Goal: Transaction & Acquisition: Purchase product/service

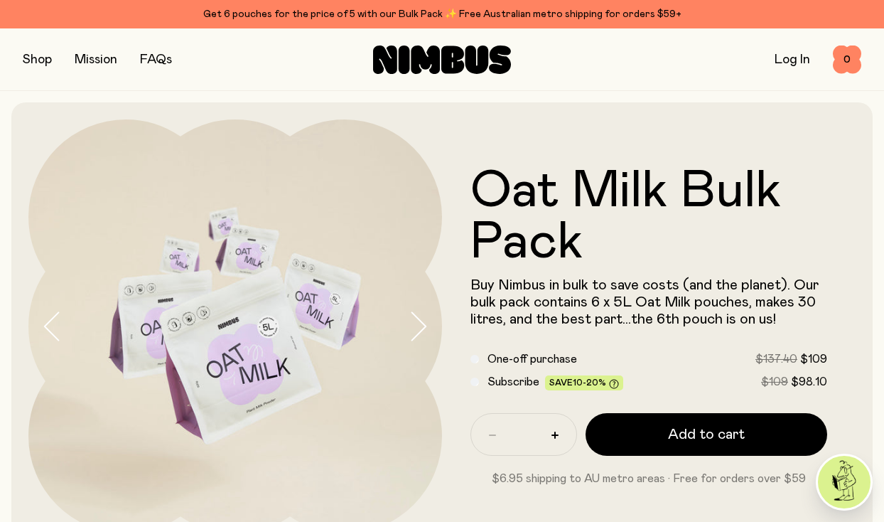
click at [36, 59] on button "button" at bounding box center [37, 60] width 29 height 20
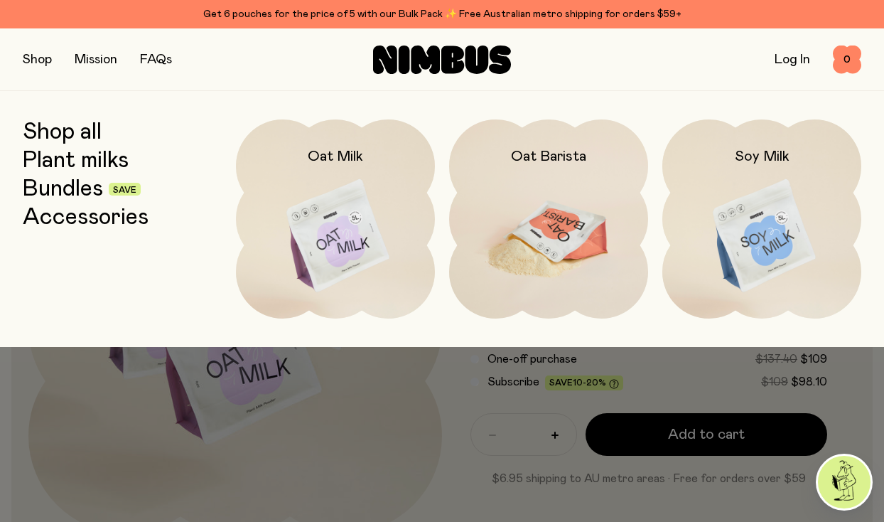
click at [554, 213] on img at bounding box center [548, 236] width 199 height 234
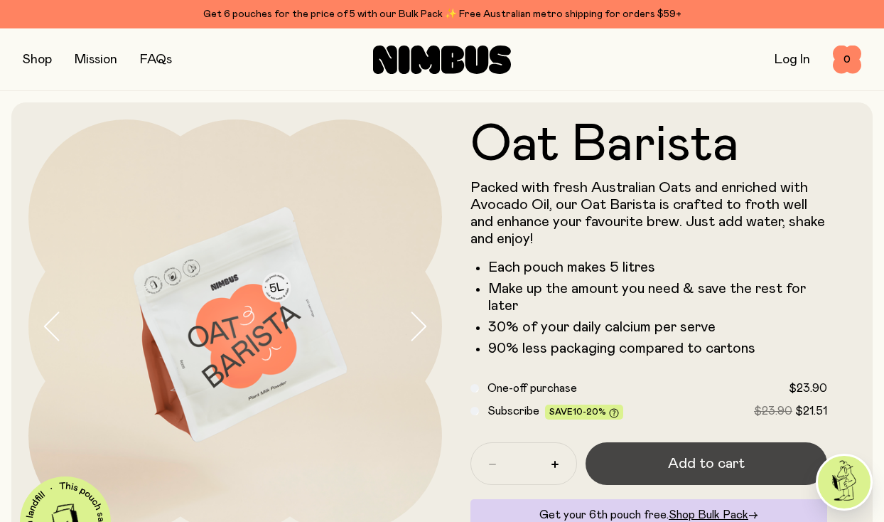
click at [682, 463] on span "Add to cart" at bounding box center [706, 463] width 77 height 20
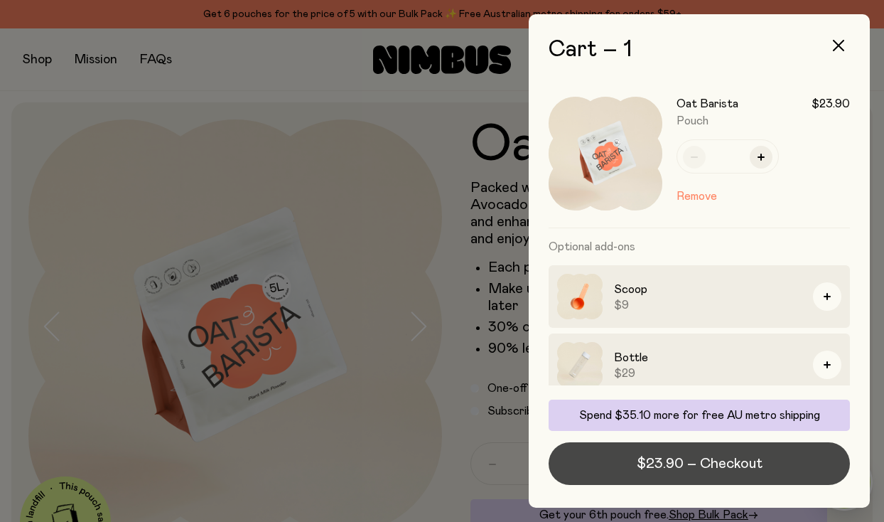
click at [707, 458] on span "$23.90 – Checkout" at bounding box center [700, 463] width 126 height 20
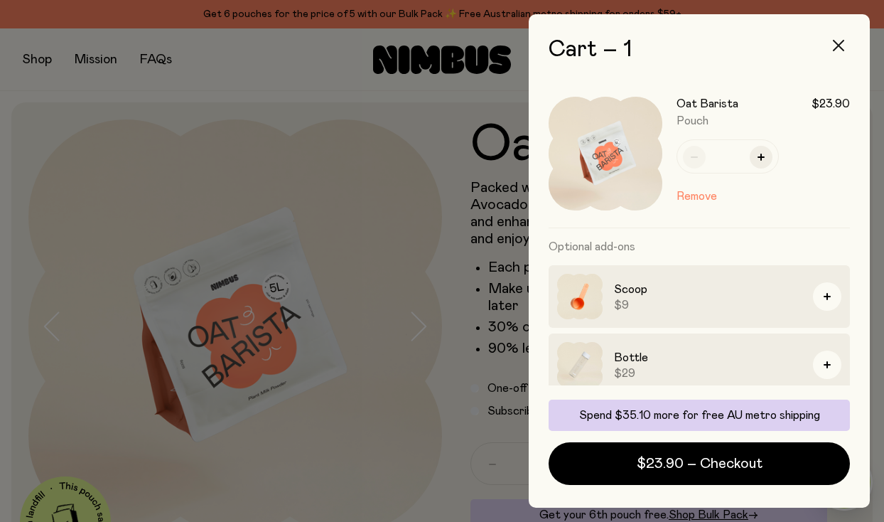
click at [840, 45] on icon "button" at bounding box center [838, 45] width 11 height 11
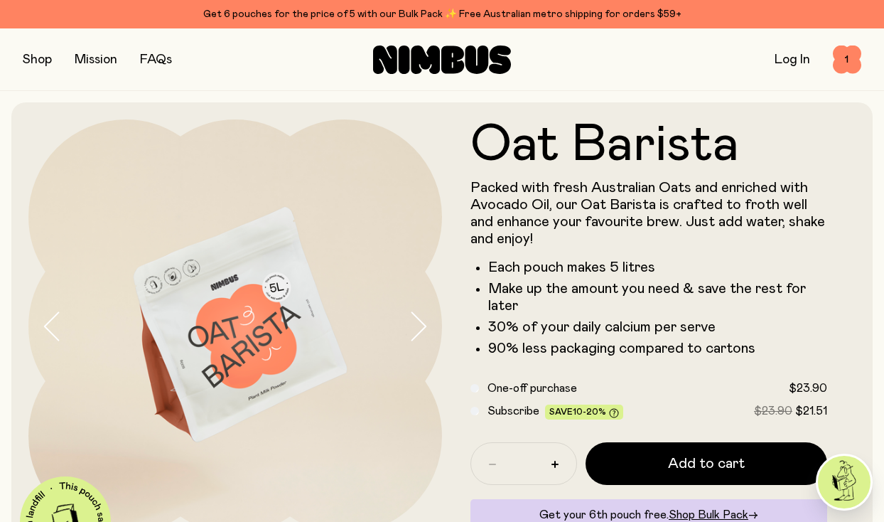
click at [100, 58] on link "Mission" at bounding box center [96, 59] width 43 height 13
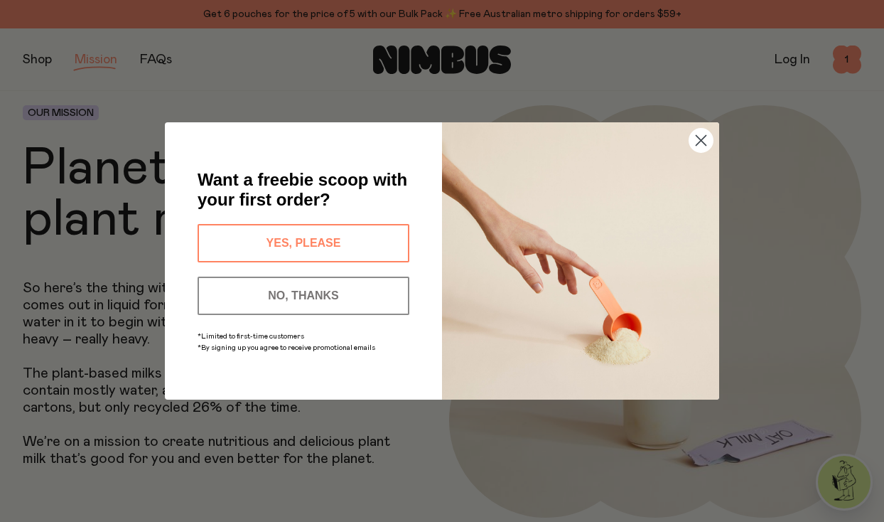
click at [324, 239] on button "YES, PLEASE" at bounding box center [304, 243] width 212 height 38
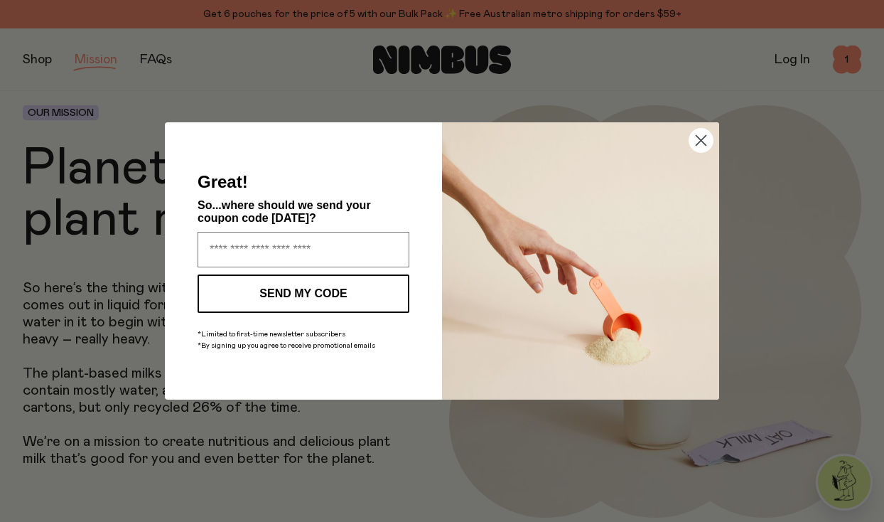
type input "**********"
click at [311, 294] on button "SEND MY CODE" at bounding box center [304, 293] width 212 height 38
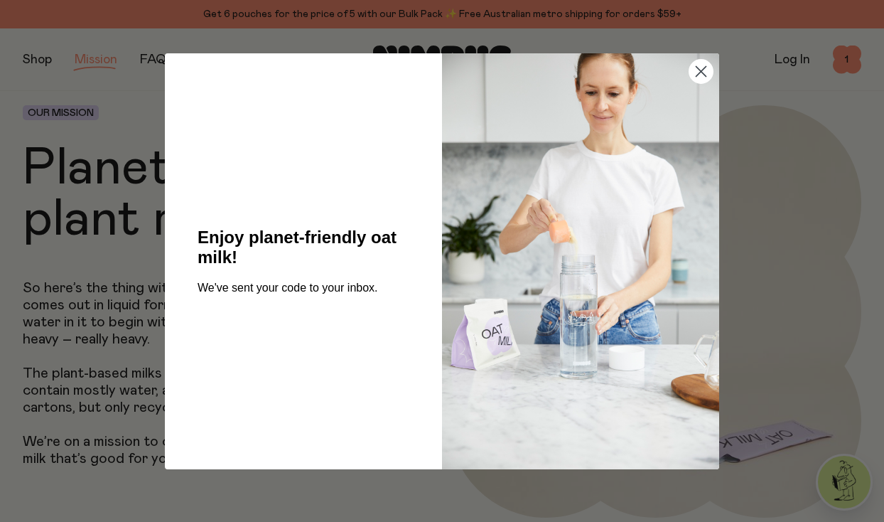
click at [701, 72] on icon "Close dialog" at bounding box center [702, 71] width 10 height 10
